Goal: Check status: Check status

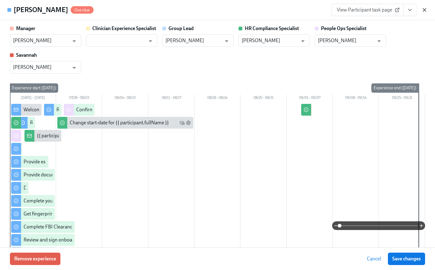
click at [425, 10] on icon "button" at bounding box center [424, 9] width 3 height 3
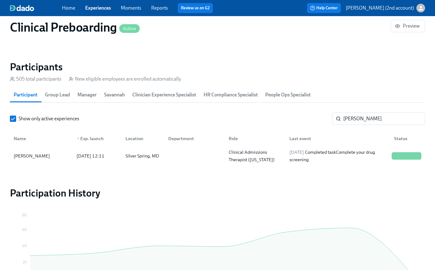
scroll to position [0, 8198]
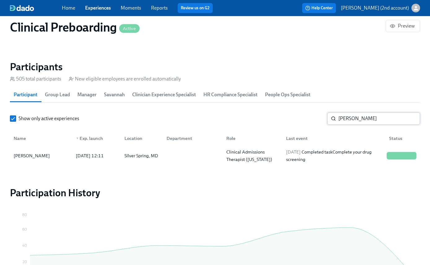
click at [389, 119] on input "[PERSON_NAME]" at bounding box center [380, 118] width 82 height 12
paste input "[PERSON_NAME]"
type input "[PERSON_NAME]"
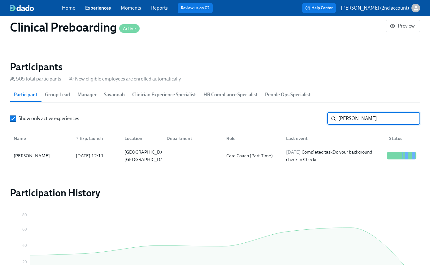
click at [366, 146] on div "Name ▼ Exp. launch Location Department Role Last event Status" at bounding box center [215, 137] width 411 height 20
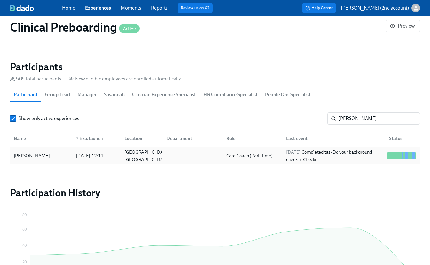
click at [365, 151] on div "[DATE] Completed task Do your background check in Checkr" at bounding box center [334, 155] width 101 height 15
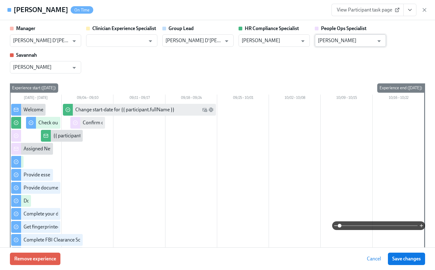
click at [365, 43] on input "[PERSON_NAME]" at bounding box center [346, 40] width 56 height 12
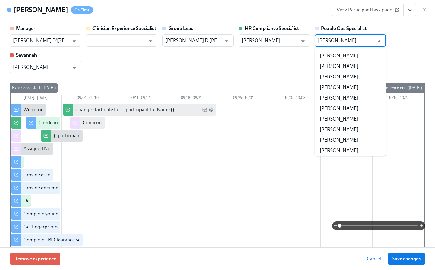
click at [365, 43] on input "[PERSON_NAME]" at bounding box center [346, 40] width 56 height 12
click at [354, 151] on li "[PERSON_NAME]" at bounding box center [350, 150] width 71 height 11
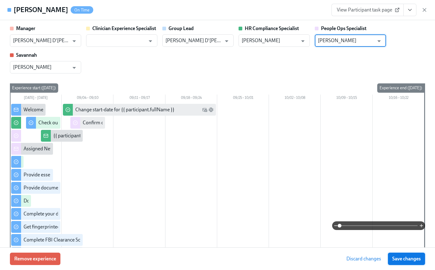
type input "[PERSON_NAME]"
drag, startPoint x: 401, startPoint y: 258, endPoint x: 106, endPoint y: 1, distance: 391.0
click at [401, 258] on span "Save changes" at bounding box center [406, 259] width 29 height 6
type input "[PERSON_NAME]"
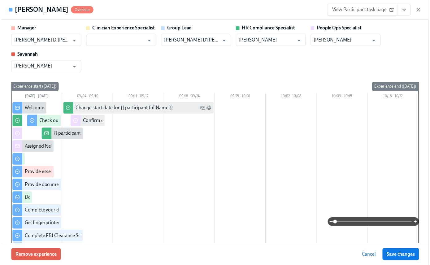
scroll to position [0, 8202]
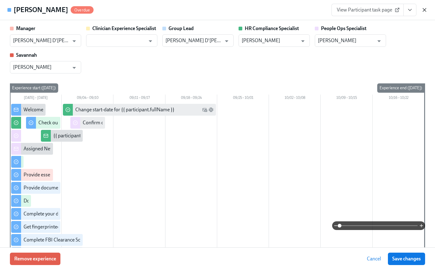
click at [425, 10] on icon "button" at bounding box center [424, 9] width 3 height 3
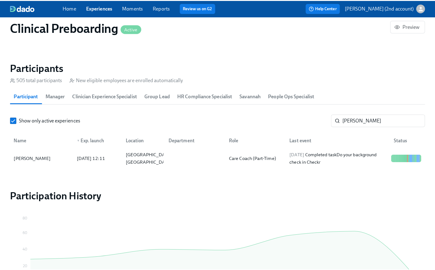
scroll to position [0, 8198]
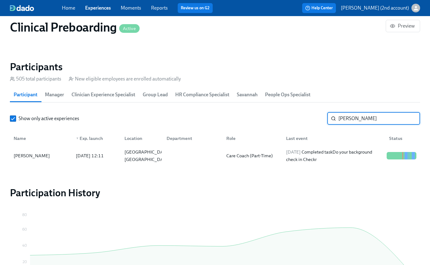
click at [372, 115] on input "[PERSON_NAME]" at bounding box center [380, 118] width 82 height 12
paste input "[PERSON_NAME]"
type input "[PERSON_NAME]"
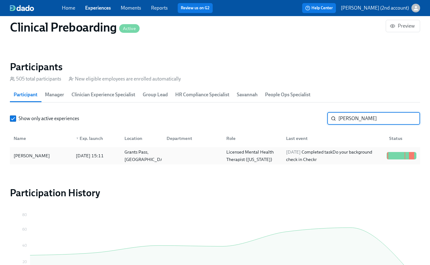
click at [360, 157] on div "[DATE] Completed task Do your background check in Checkr" at bounding box center [334, 155] width 101 height 15
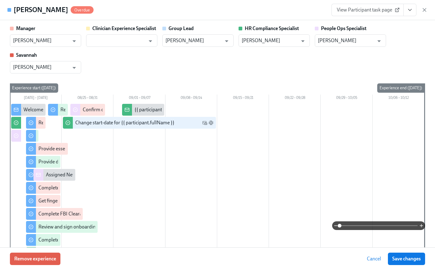
click at [414, 12] on button "View task page" at bounding box center [409, 10] width 13 height 12
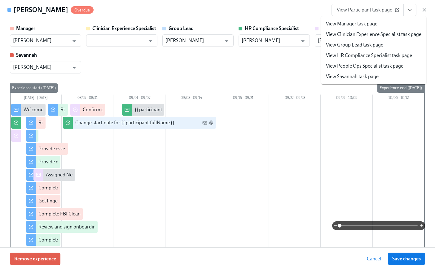
click at [357, 67] on link "View People Ops Specialist task page" at bounding box center [364, 66] width 77 height 7
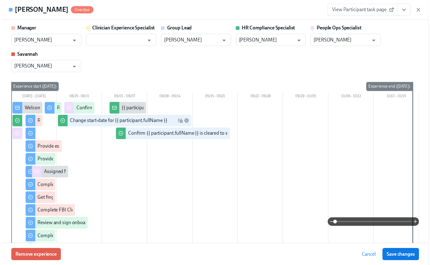
scroll to position [0, 8202]
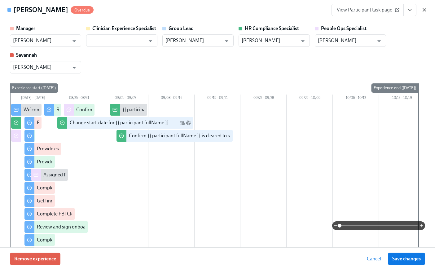
click at [425, 7] on icon "button" at bounding box center [424, 10] width 6 height 6
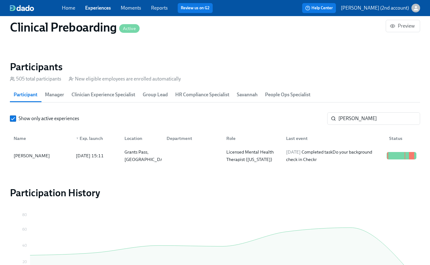
scroll to position [0, 8198]
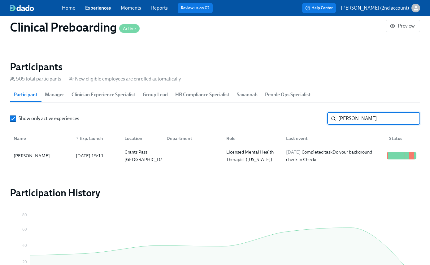
click at [370, 117] on input "[PERSON_NAME]" at bounding box center [380, 118] width 82 height 12
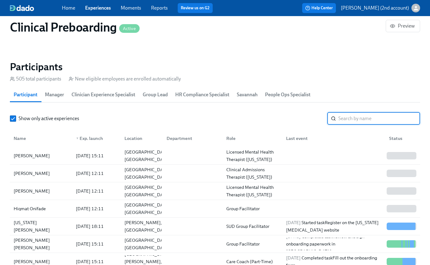
scroll to position [0, 8202]
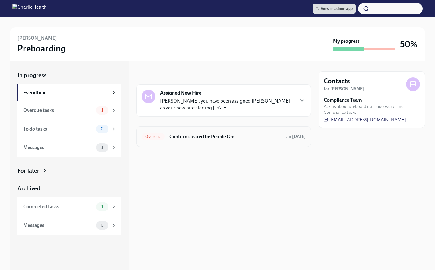
click at [173, 140] on h6 "Confirm cleared by People Ops" at bounding box center [225, 136] width 110 height 7
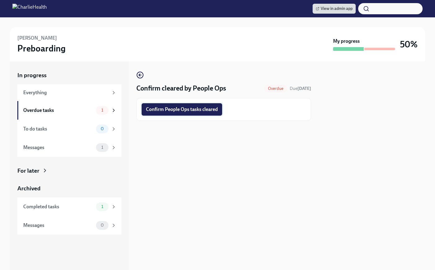
click at [171, 111] on span "Confirm People Ops tasks cleared" at bounding box center [182, 109] width 72 height 6
